Goal: Task Accomplishment & Management: Complete application form

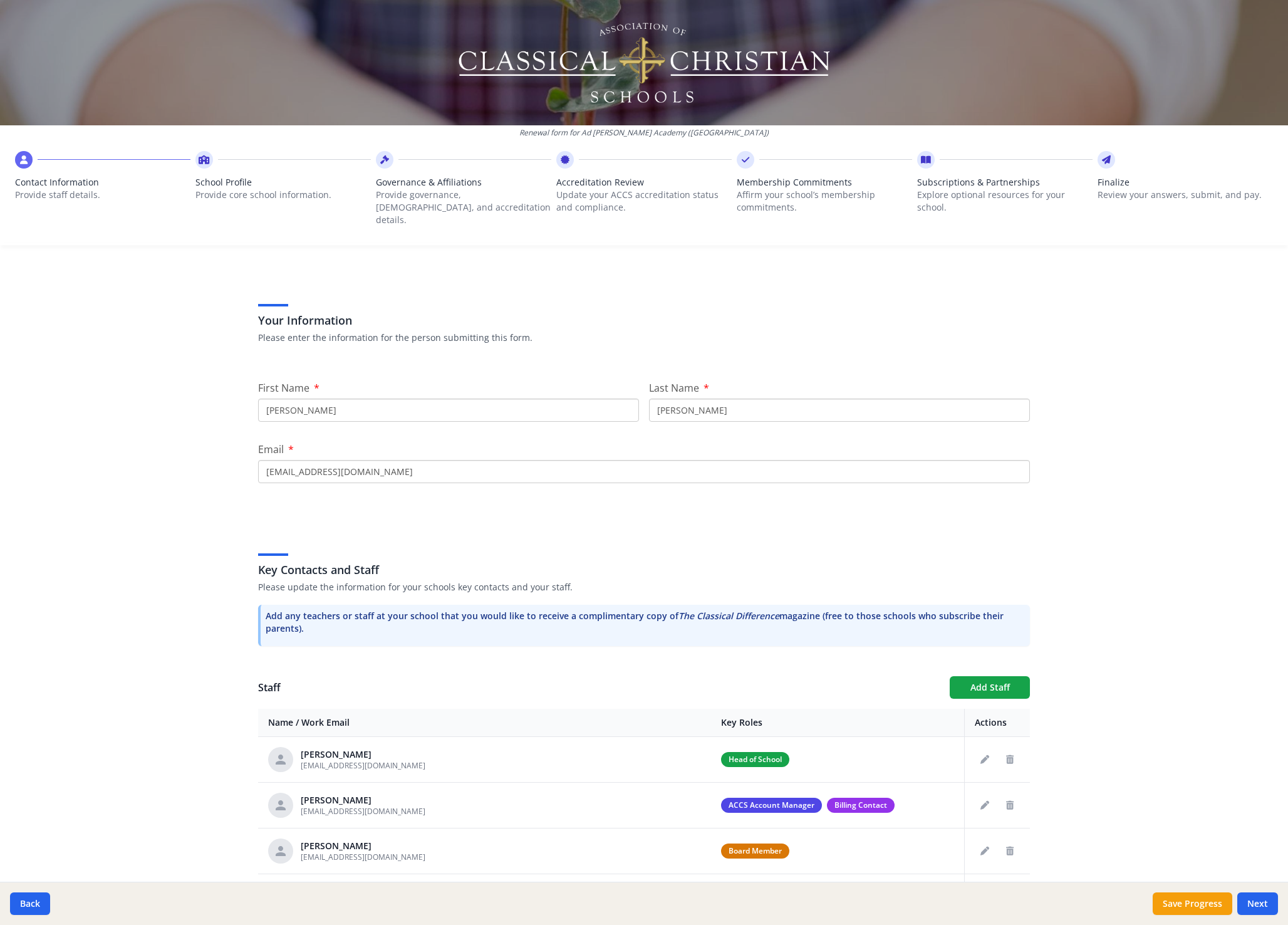
scroll to position [130, 0]
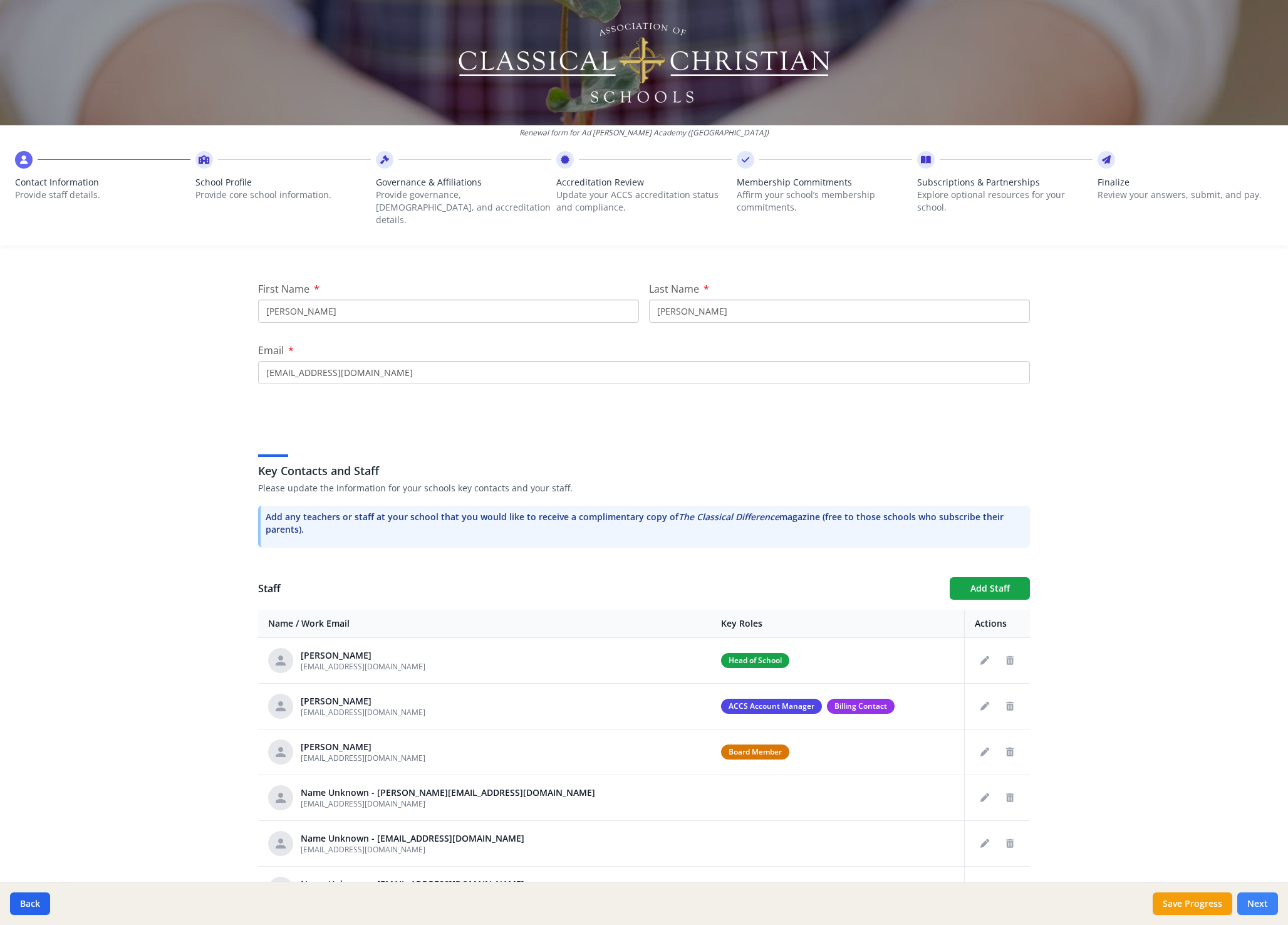
click at [1257, 907] on button "Next" at bounding box center [1258, 904] width 41 height 22
type input "(571) 271-5660"
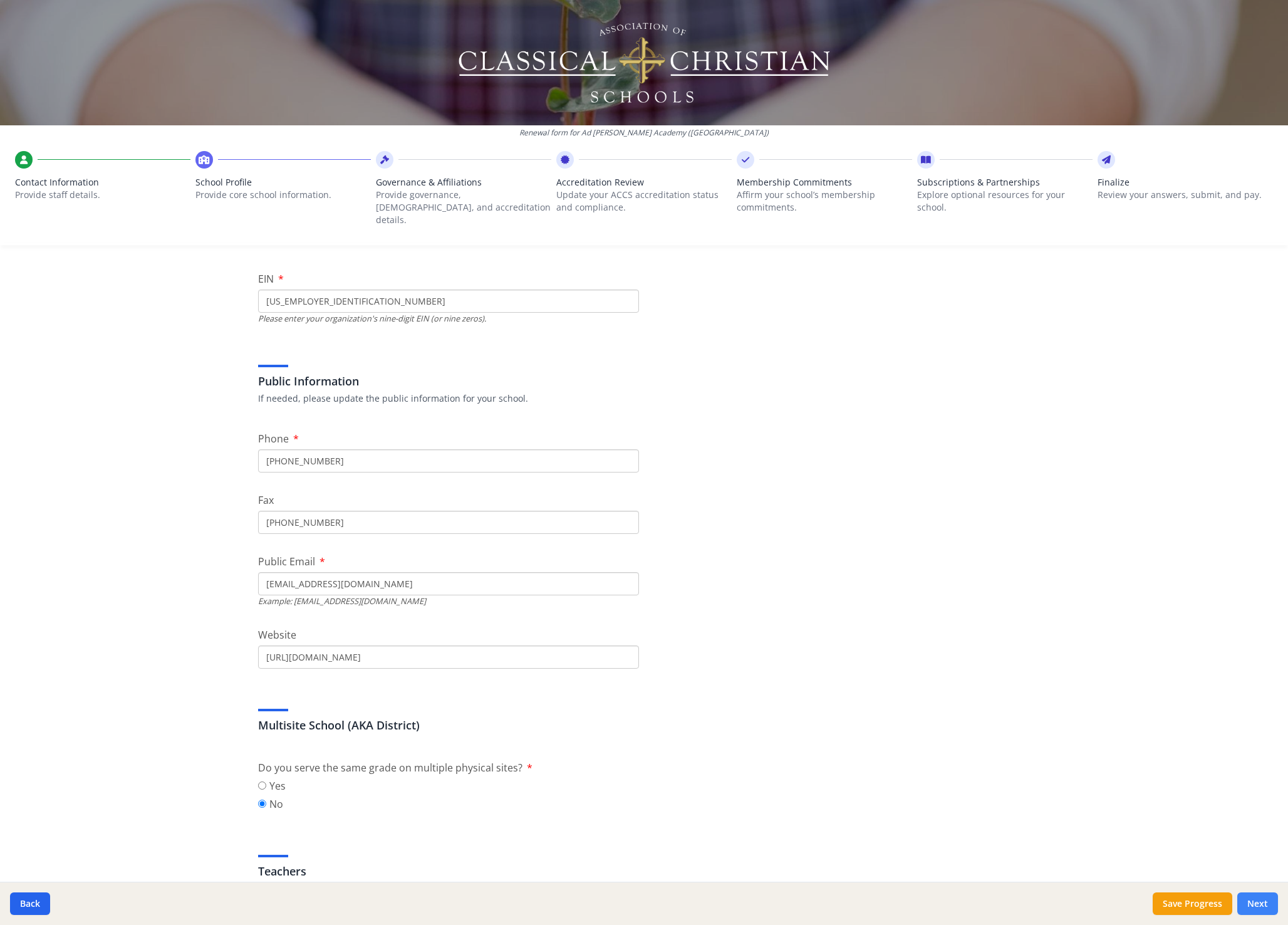
click at [1257, 907] on button "Next" at bounding box center [1258, 904] width 41 height 22
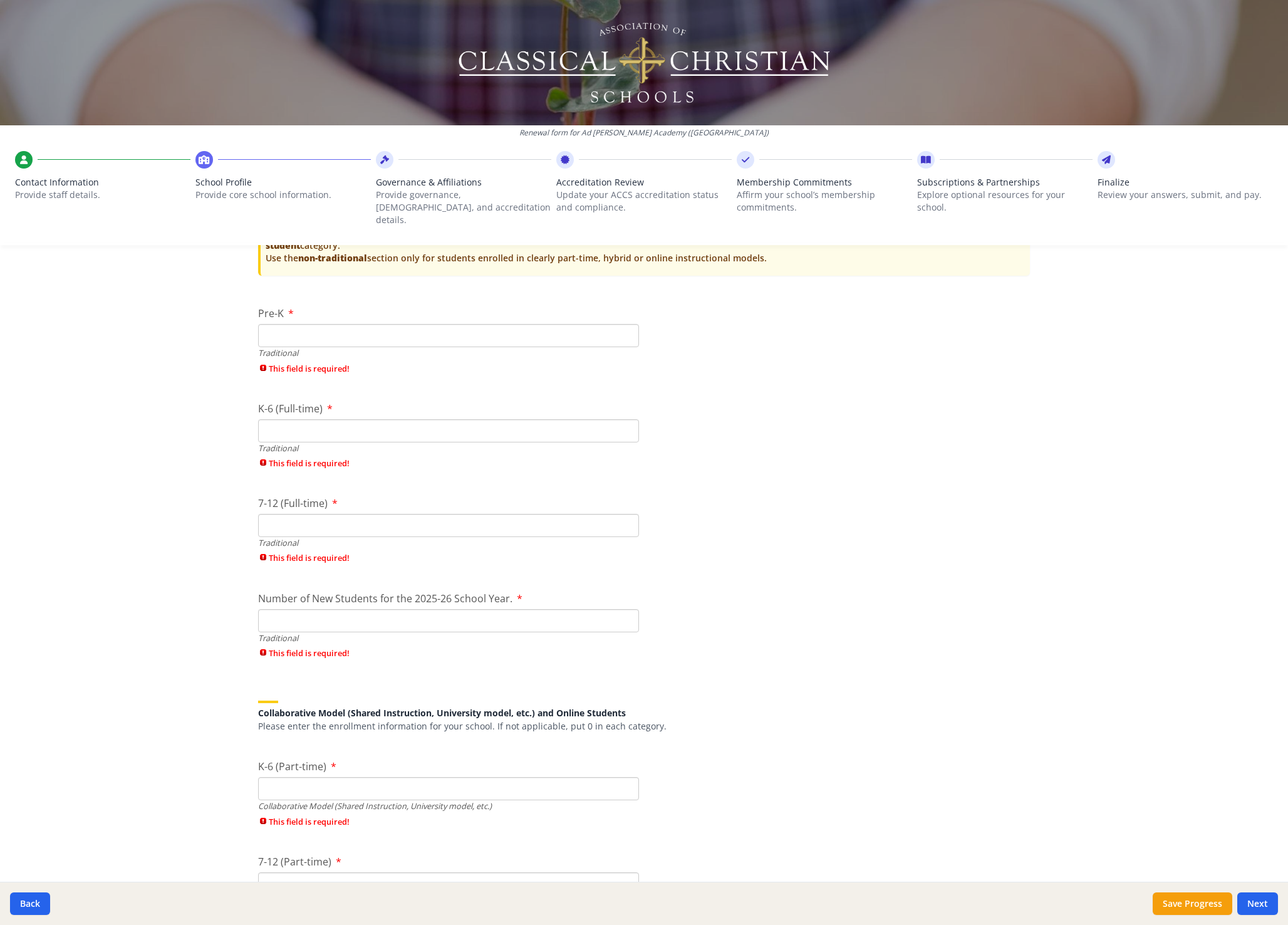
scroll to position [2946, 0]
